Goal: Find specific page/section: Find specific page/section

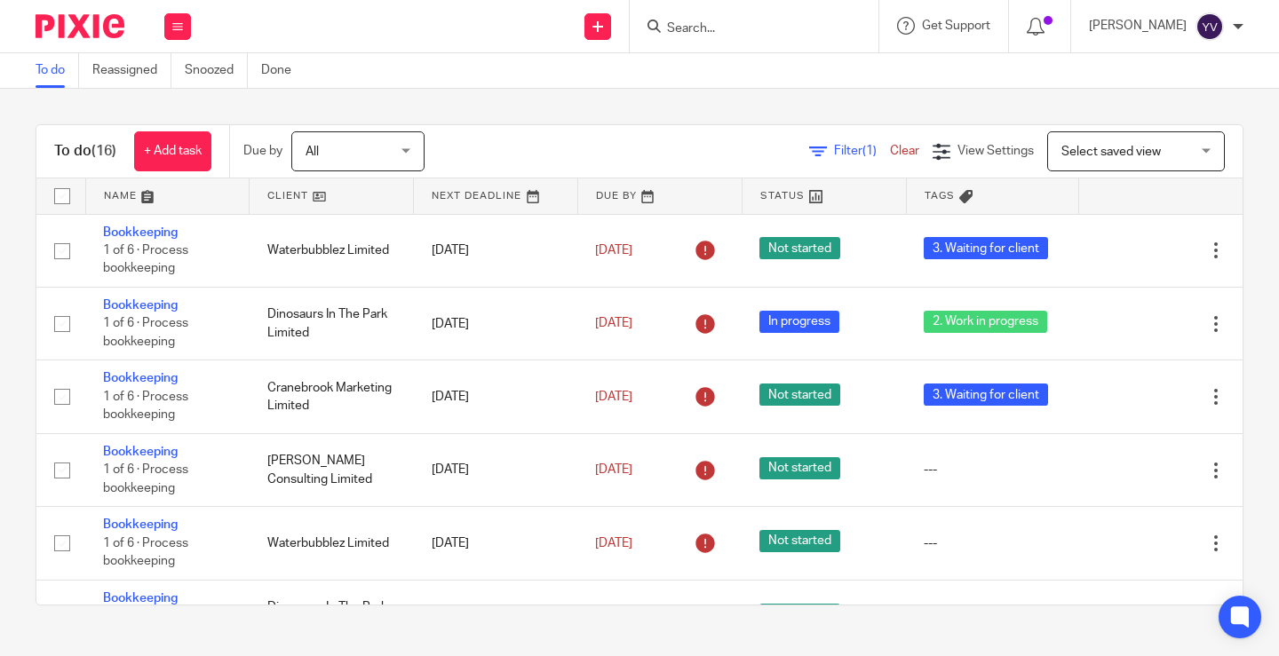
click at [756, 24] on input "Search" at bounding box center [745, 29] width 160 height 16
type input "[PERSON_NAME]"
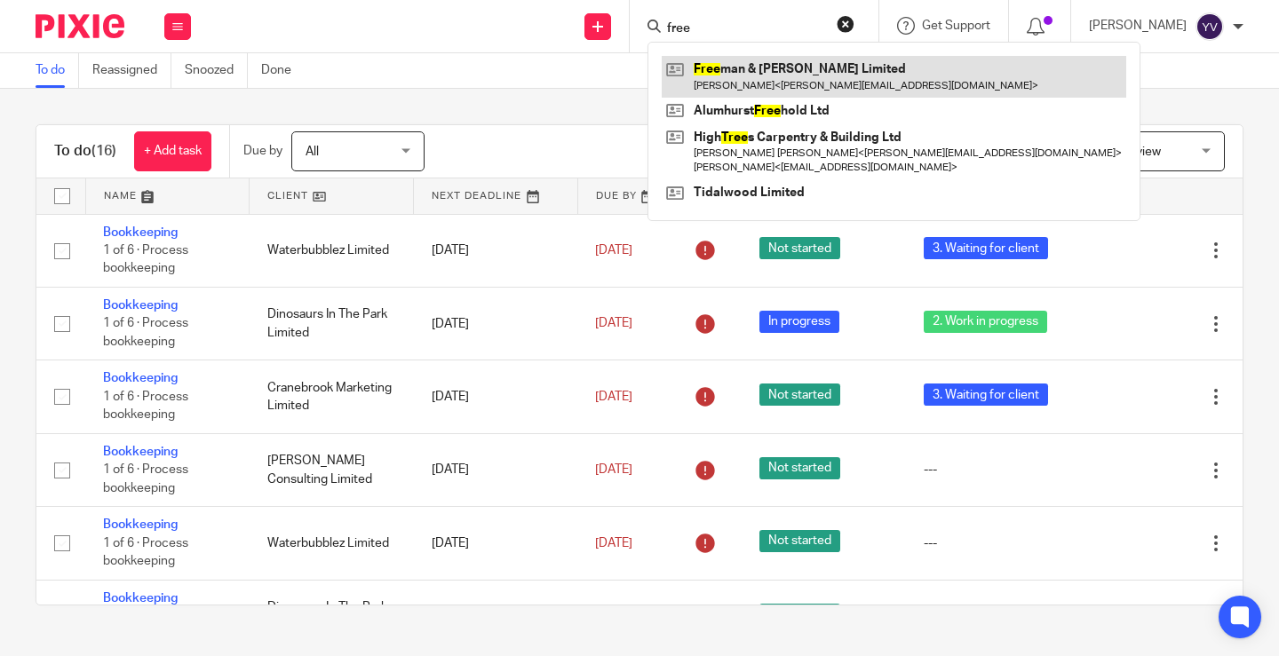
type input "free"
click at [788, 96] on link at bounding box center [894, 76] width 464 height 41
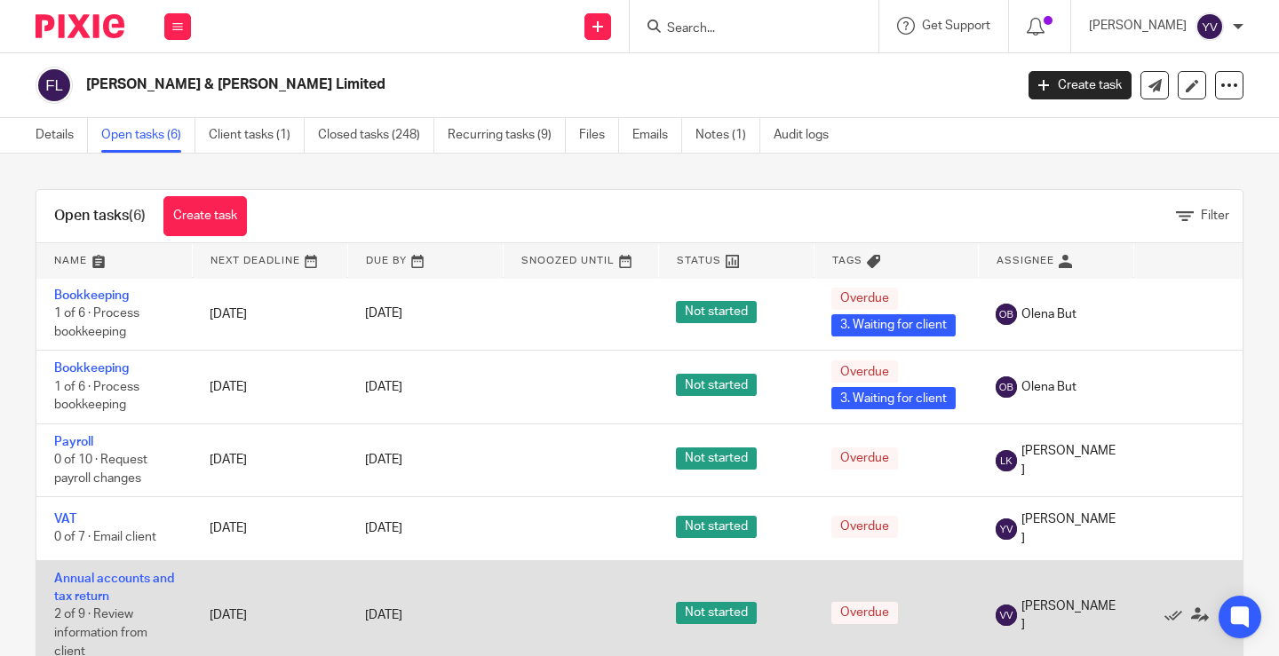
scroll to position [50, 0]
